Goal: Find specific page/section: Find specific page/section

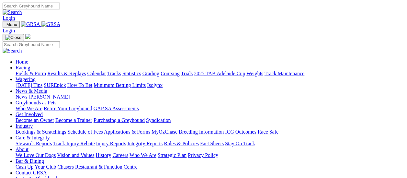
click at [32, 71] on link "Fields & Form" at bounding box center [31, 73] width 30 height 5
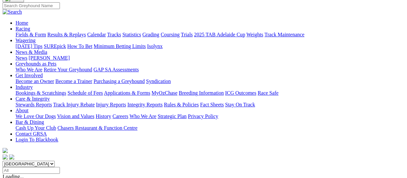
scroll to position [32, 0]
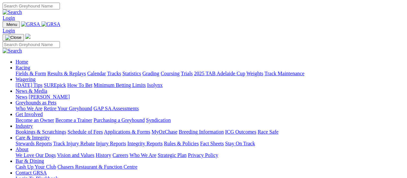
click at [36, 71] on link "Fields & Form" at bounding box center [31, 73] width 30 height 5
